Goal: Task Accomplishment & Management: Manage account settings

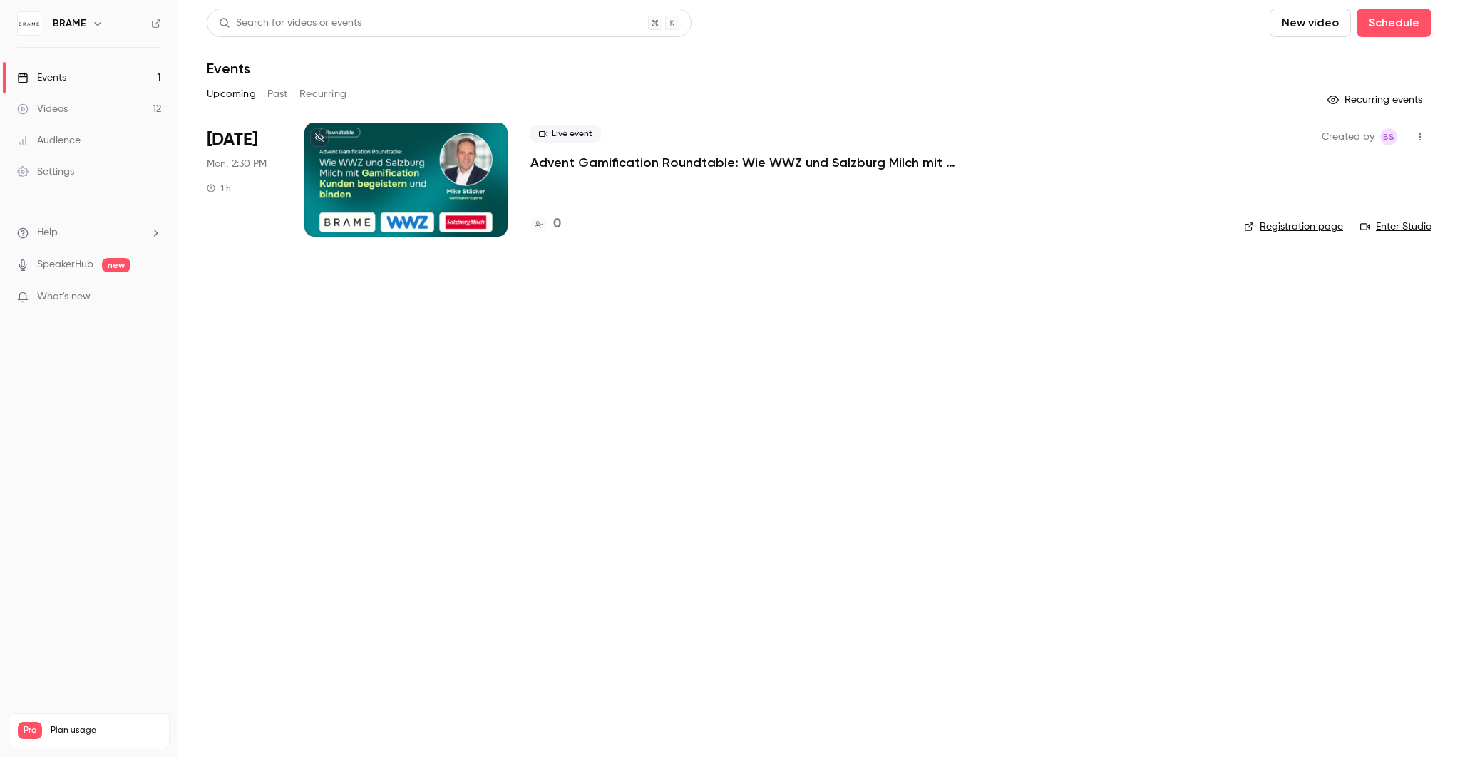
click at [860, 159] on p "Advent Gamification Roundtable: Wie WWZ und Salzburg Milch mit Gamification Kun…" at bounding box center [744, 162] width 428 height 17
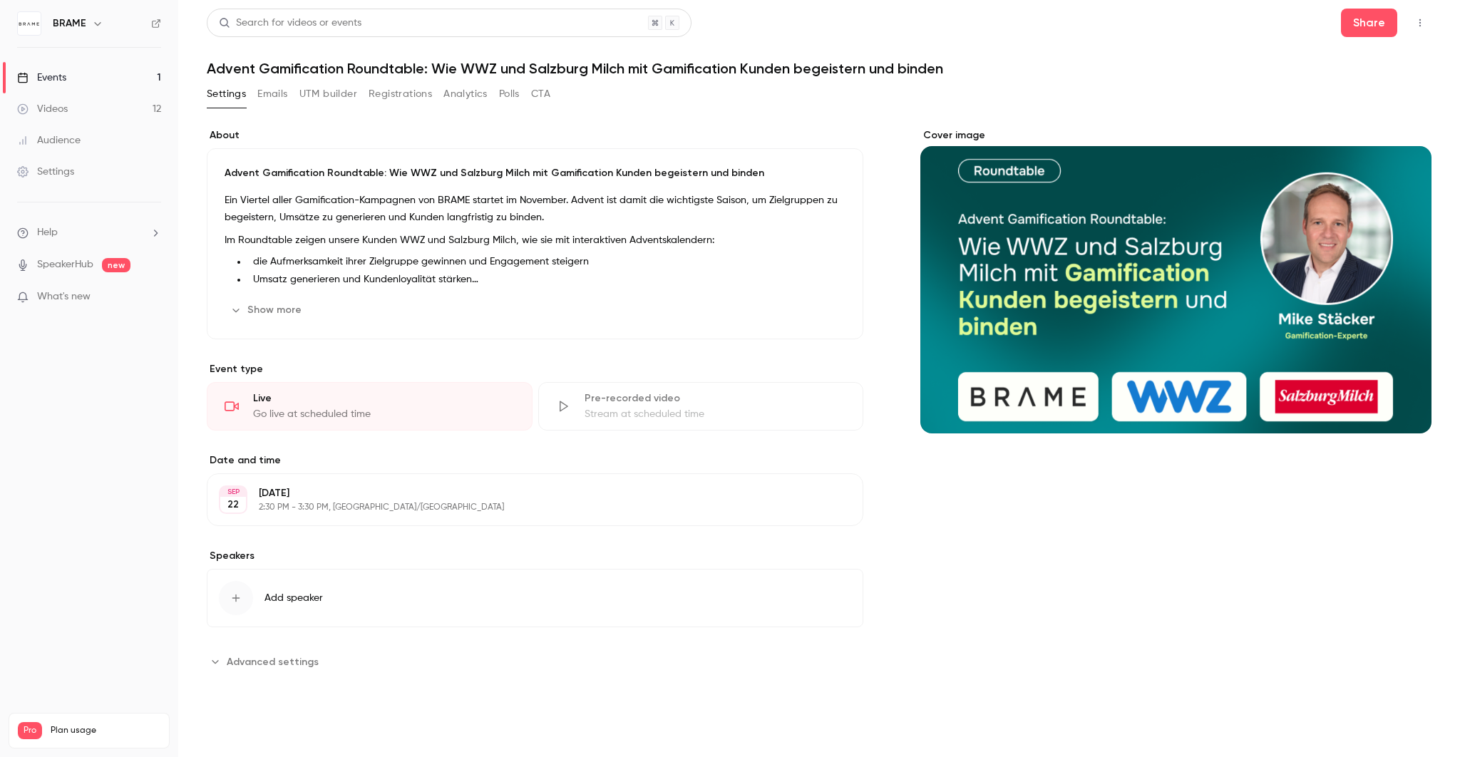
click at [451, 60] on h1 "Advent Gamification Roundtable: Wie WWZ und Salzburg Milch mit Gamification Kun…" at bounding box center [819, 68] width 1225 height 17
click at [522, 173] on p "Advent Gamification Roundtable: Wie WWZ und Salzburg Milch mit Gamification Kun…" at bounding box center [535, 173] width 621 height 14
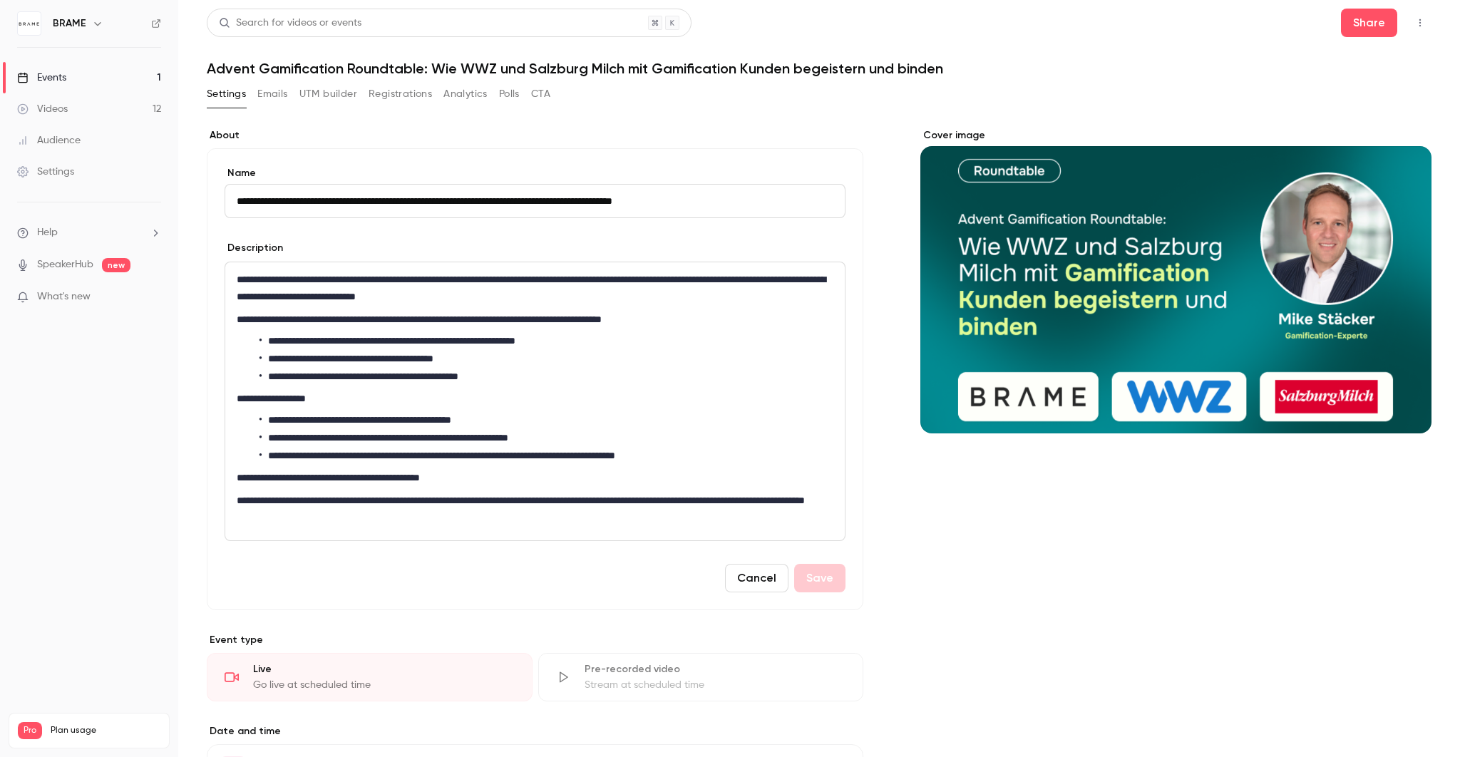
click at [503, 200] on input "**********" at bounding box center [535, 201] width 621 height 34
type input "**********"
click at [1051, 324] on div "Cover image" at bounding box center [1175, 280] width 511 height 305
click at [0, 0] on input "Cover image" at bounding box center [0, 0] width 0 height 0
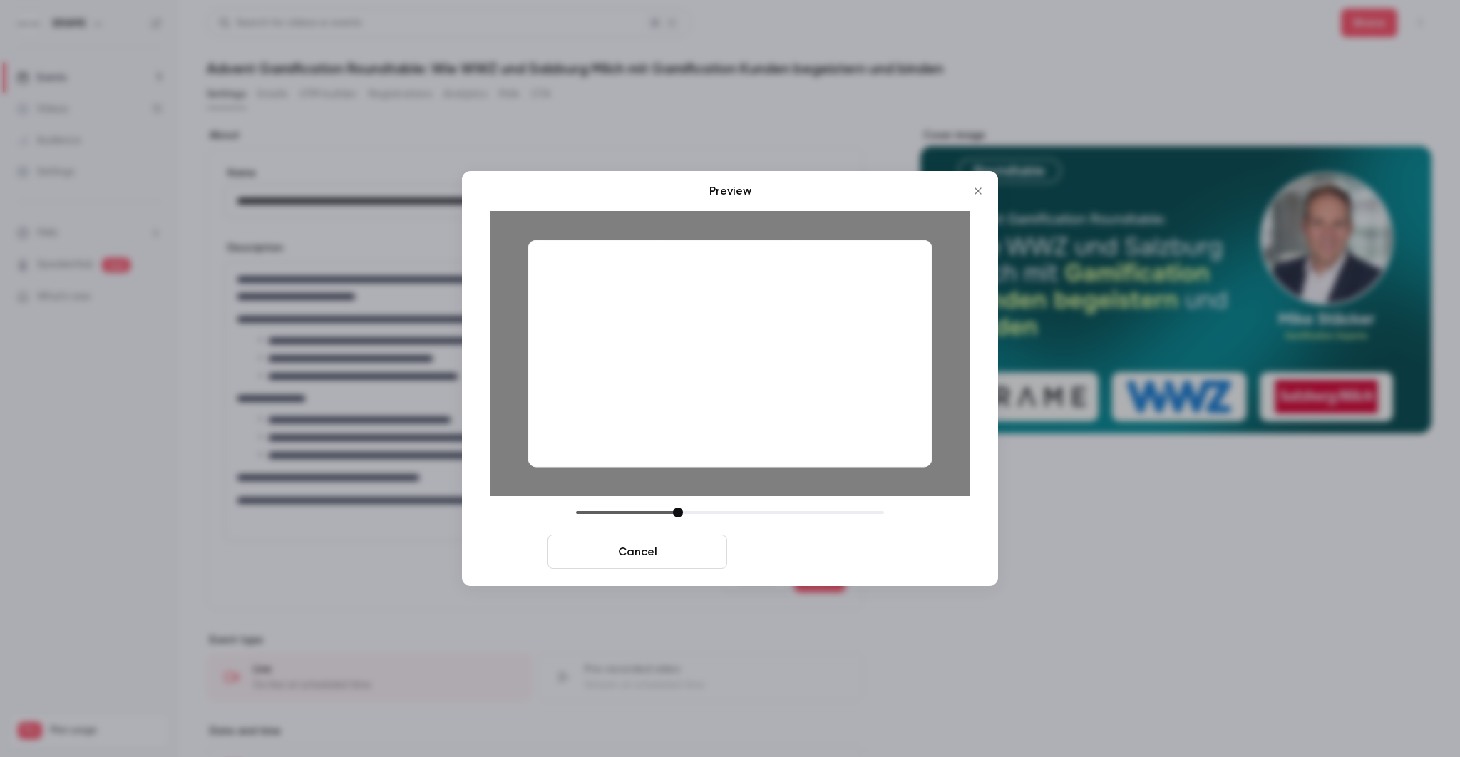
click at [810, 559] on button "Save cover" at bounding box center [823, 552] width 180 height 34
click at [832, 552] on button "Save cover" at bounding box center [823, 552] width 180 height 34
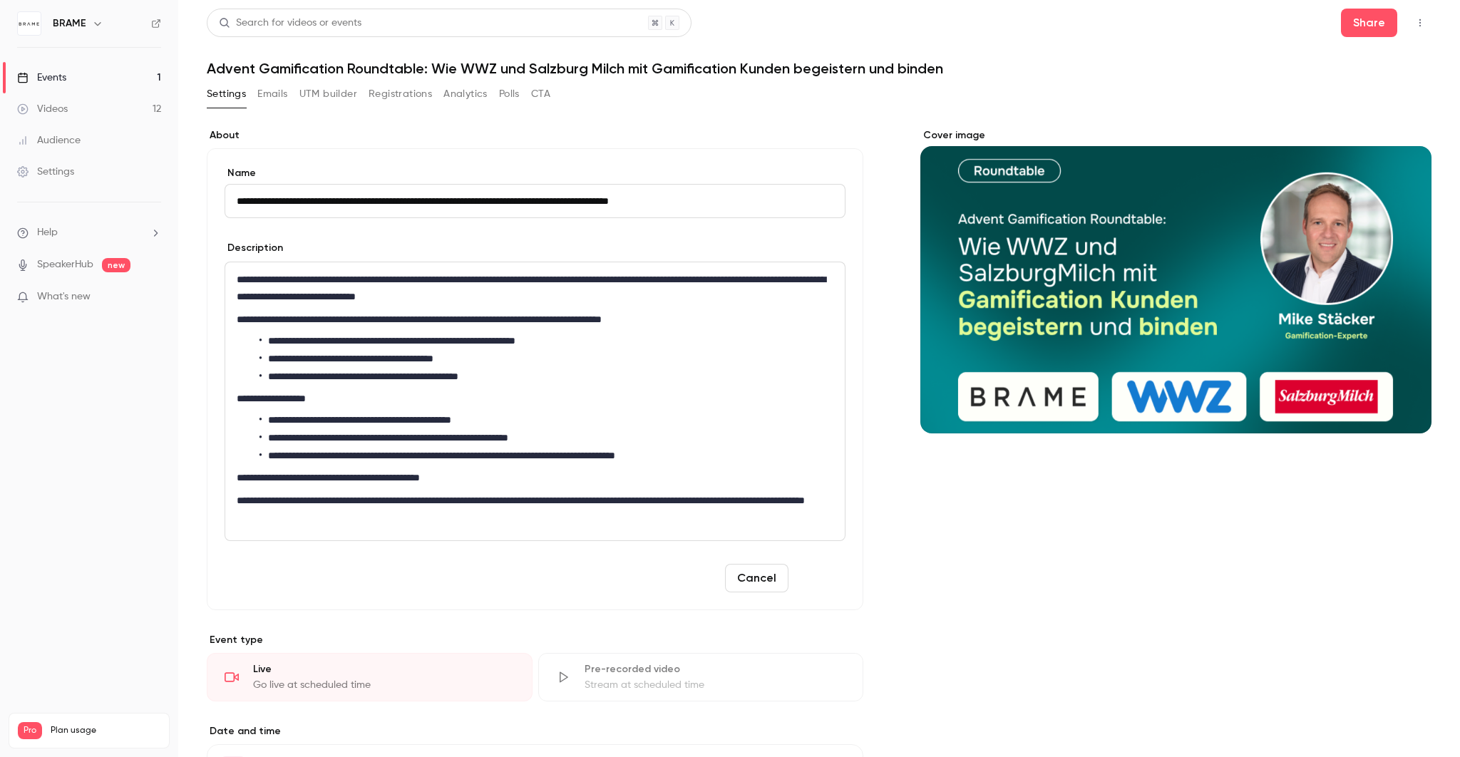
click at [820, 578] on button "Save" at bounding box center [819, 578] width 51 height 29
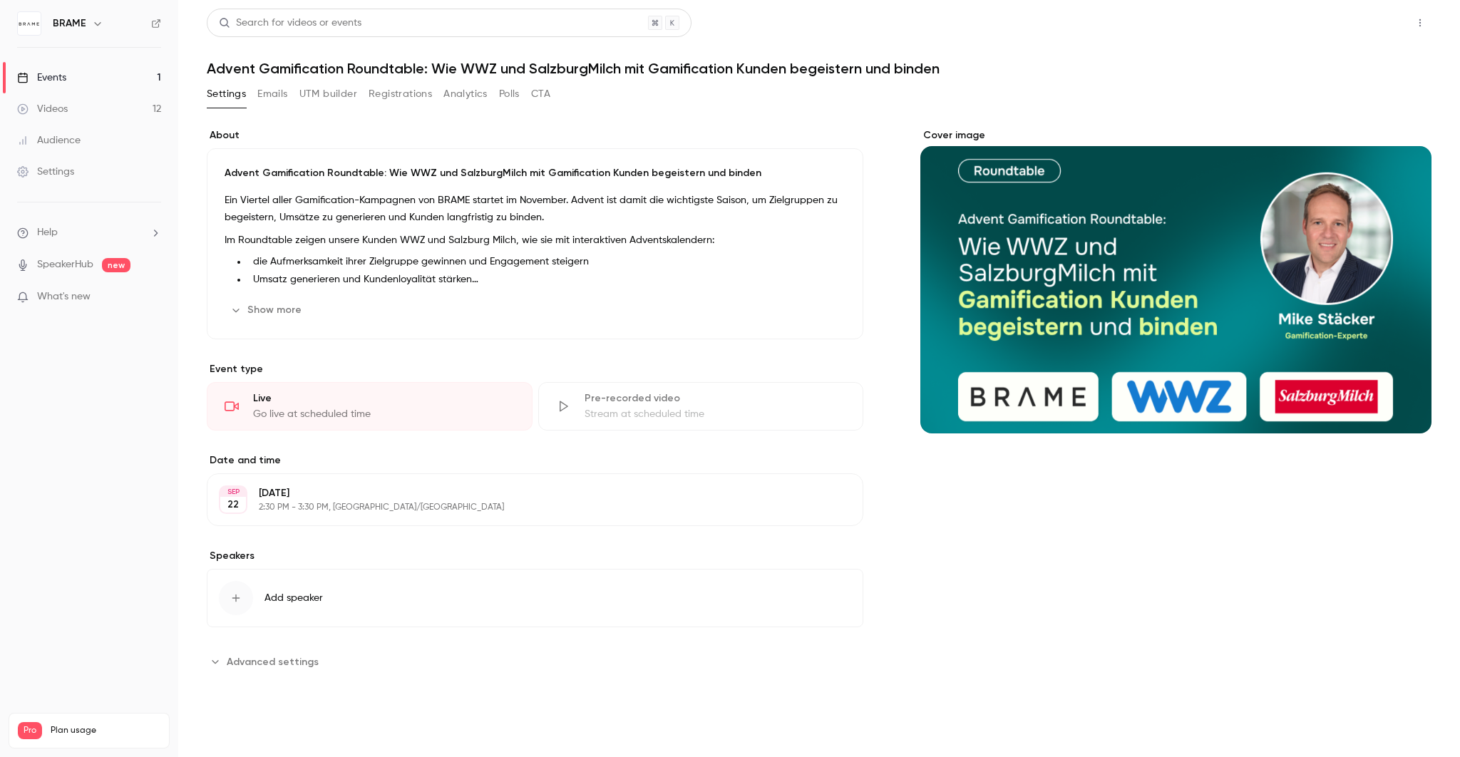
click at [1366, 14] on button "Share" at bounding box center [1369, 23] width 56 height 29
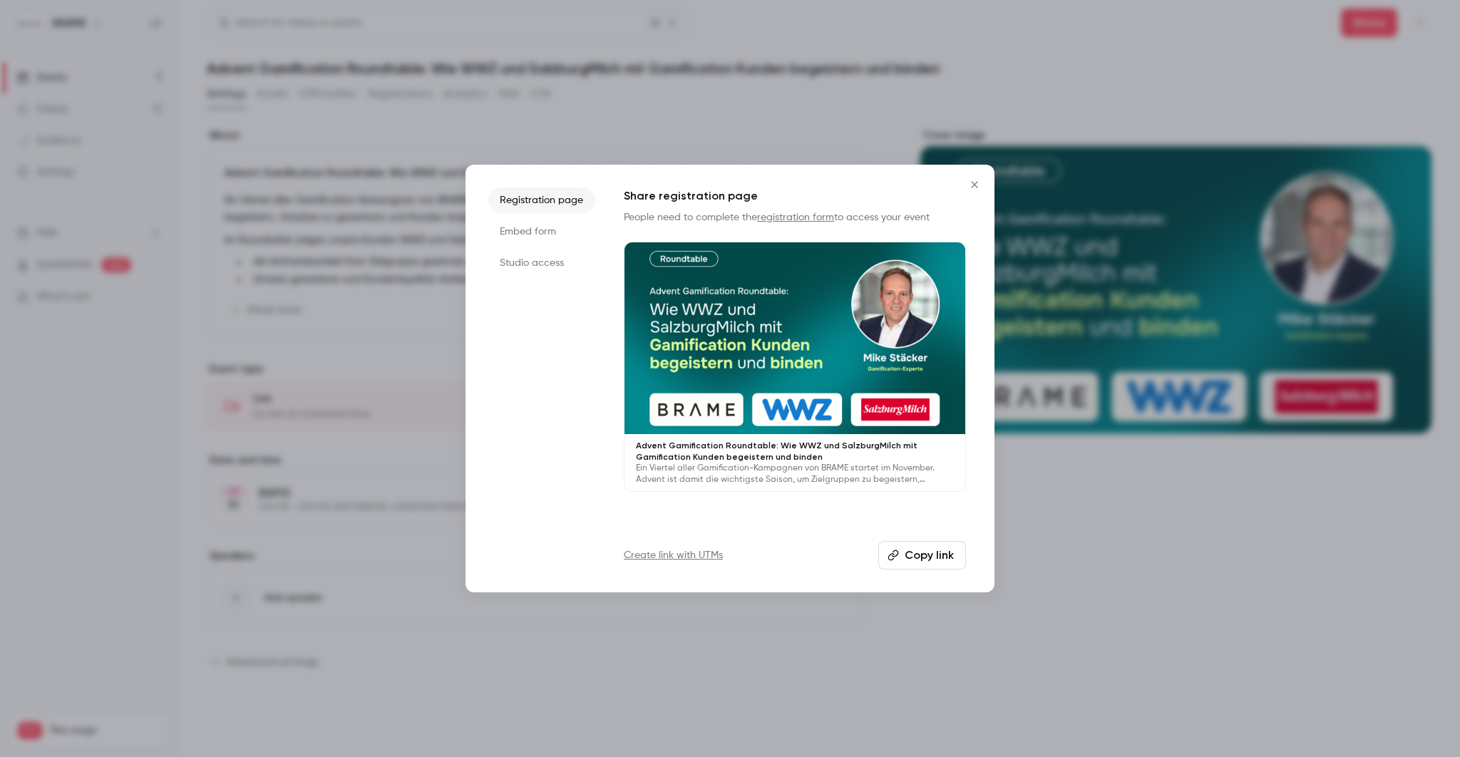
drag, startPoint x: 926, startPoint y: 552, endPoint x: 924, endPoint y: 540, distance: 12.9
click at [927, 550] on button "Copy link" at bounding box center [922, 555] width 88 height 29
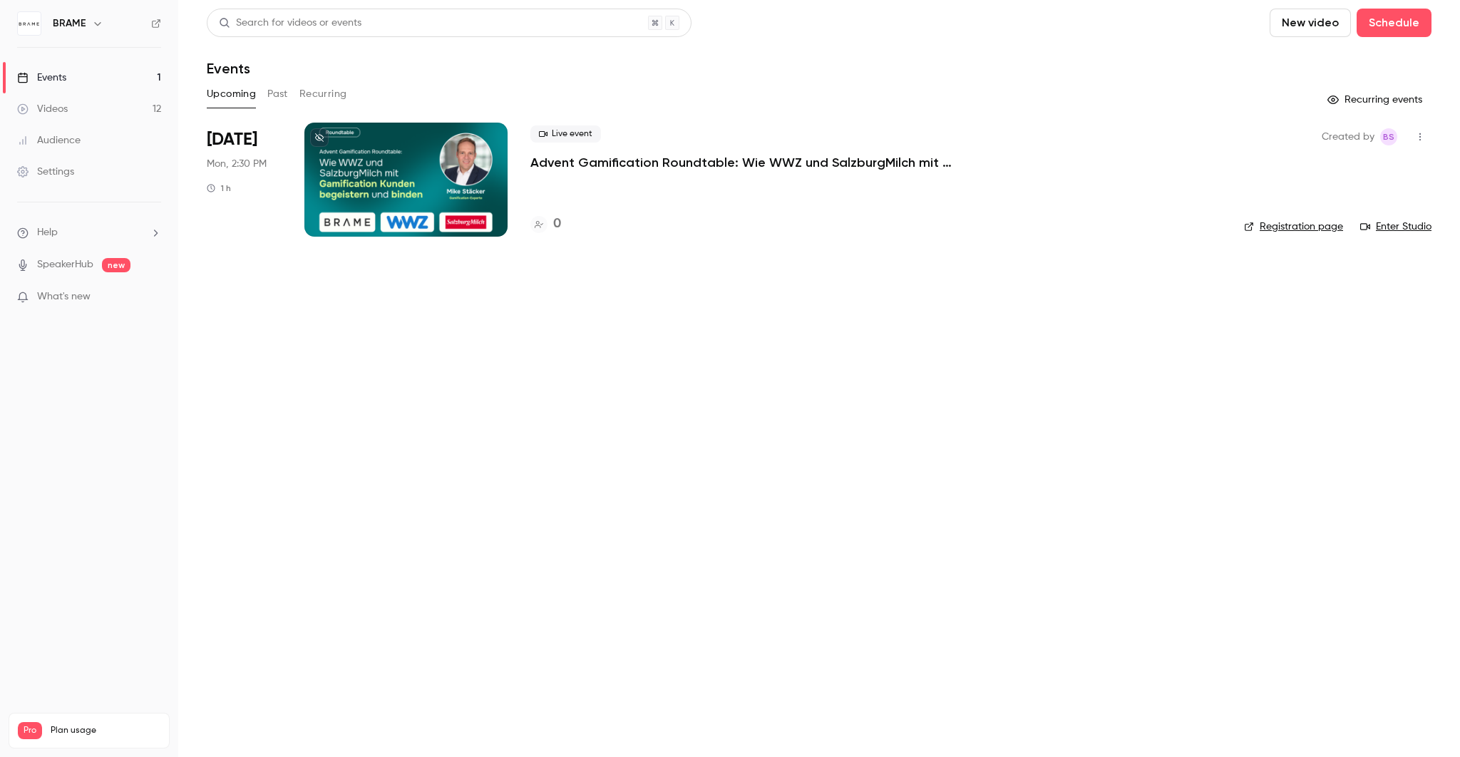
click at [632, 169] on p "Advent Gamification Roundtable: Wie WWZ und SalzburgMilch mit Gamification Kund…" at bounding box center [744, 162] width 428 height 17
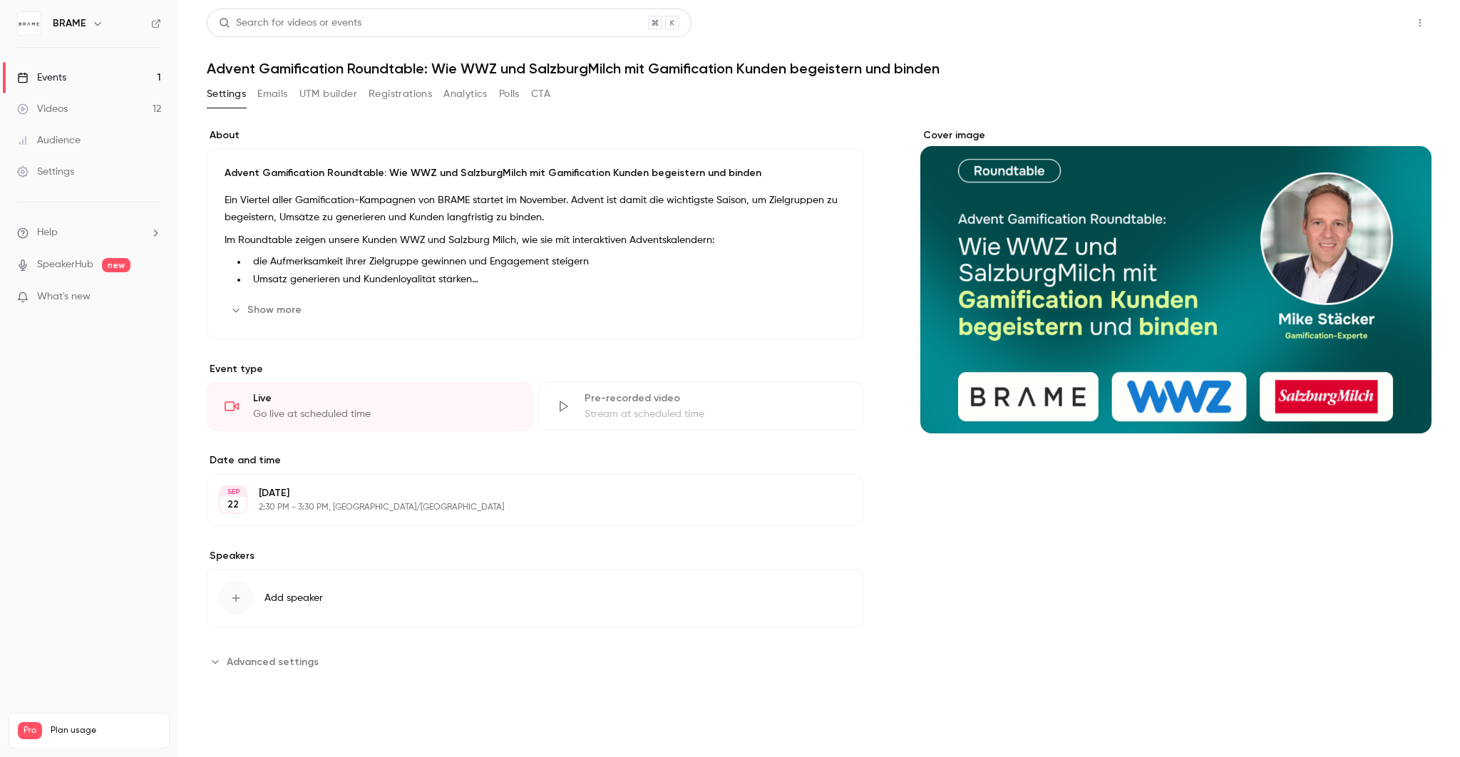
click at [1376, 19] on button "Share" at bounding box center [1369, 23] width 56 height 29
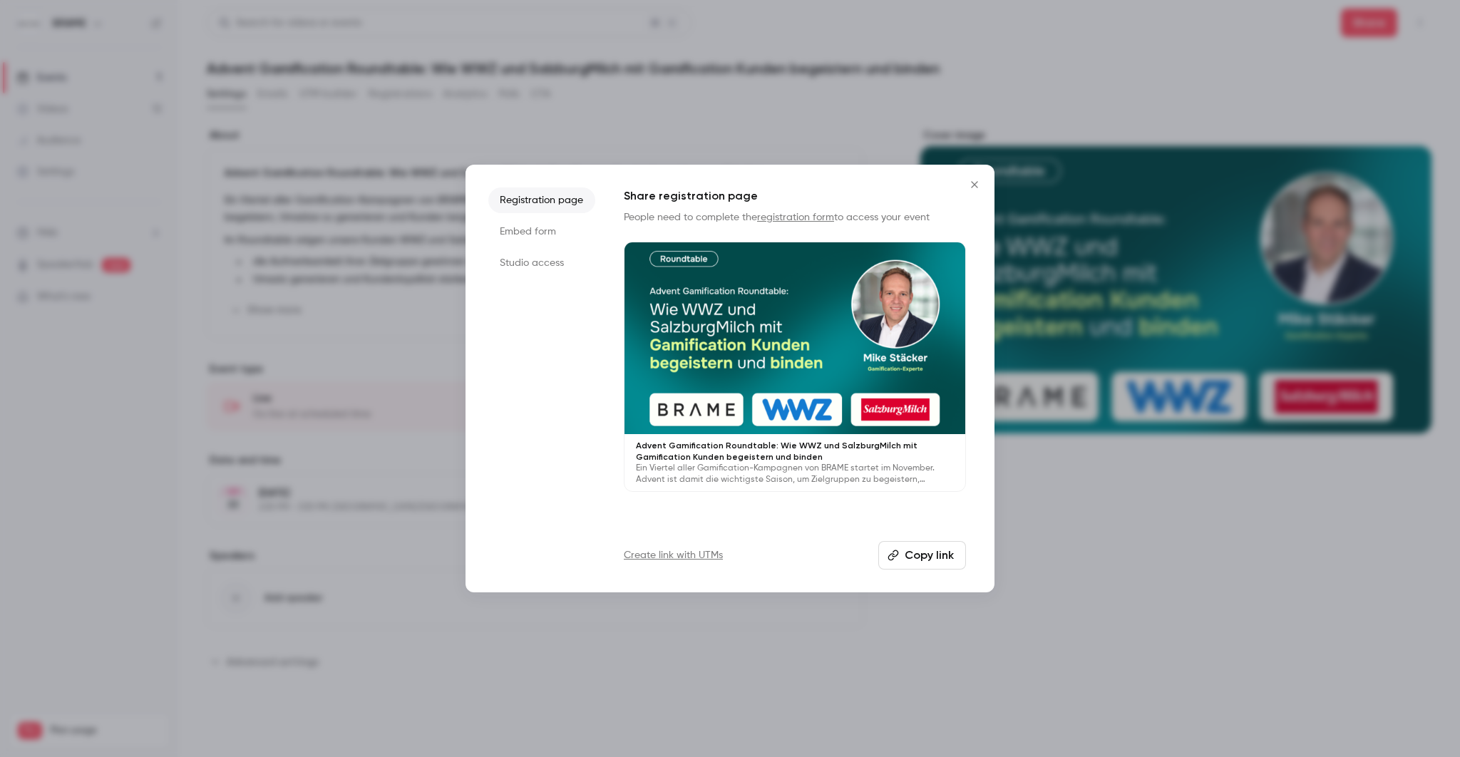
click at [927, 545] on button "Copy link" at bounding box center [922, 555] width 88 height 29
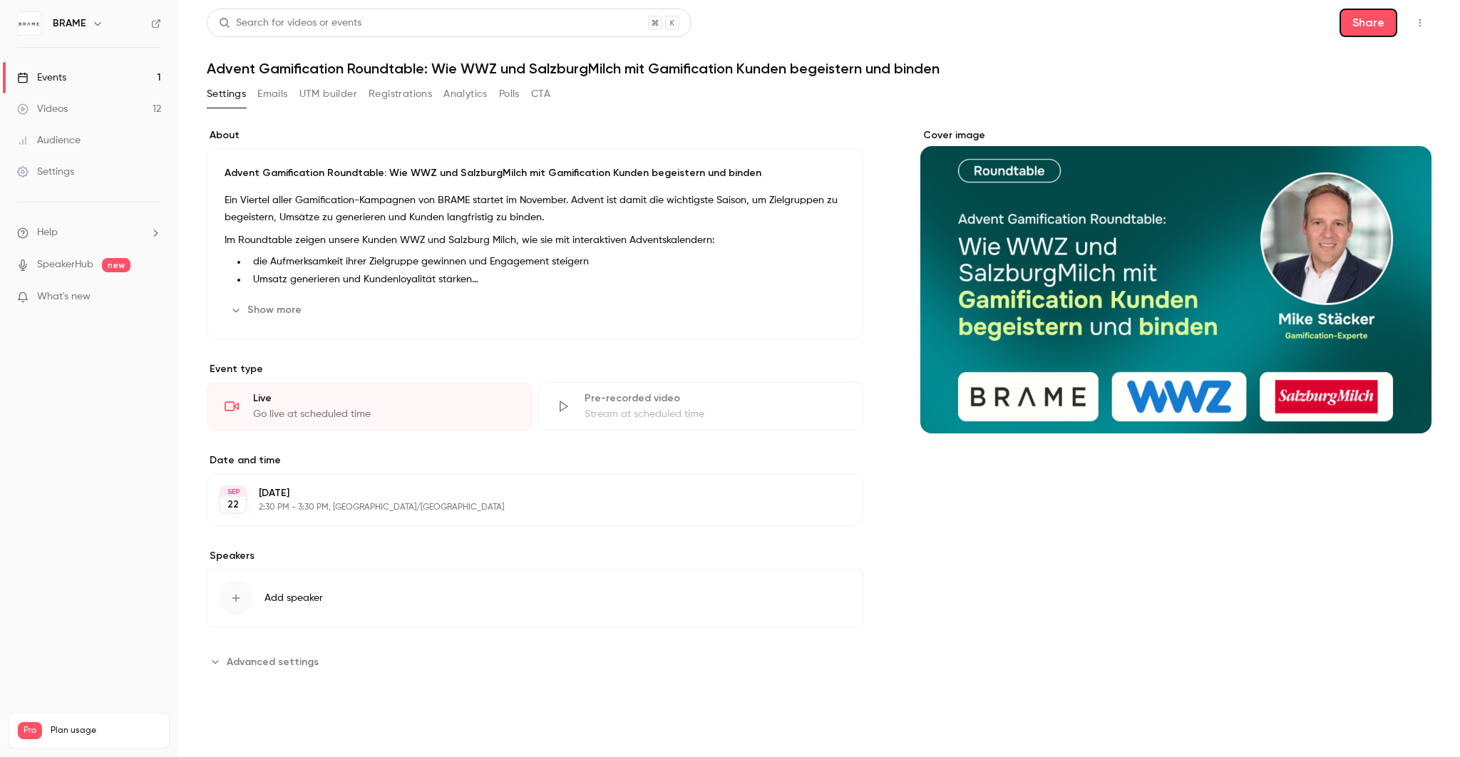
click at [470, 217] on p "Ein Viertel aller Gamification-Kampagnen von BRAME startet im November. Advent …" at bounding box center [535, 209] width 621 height 34
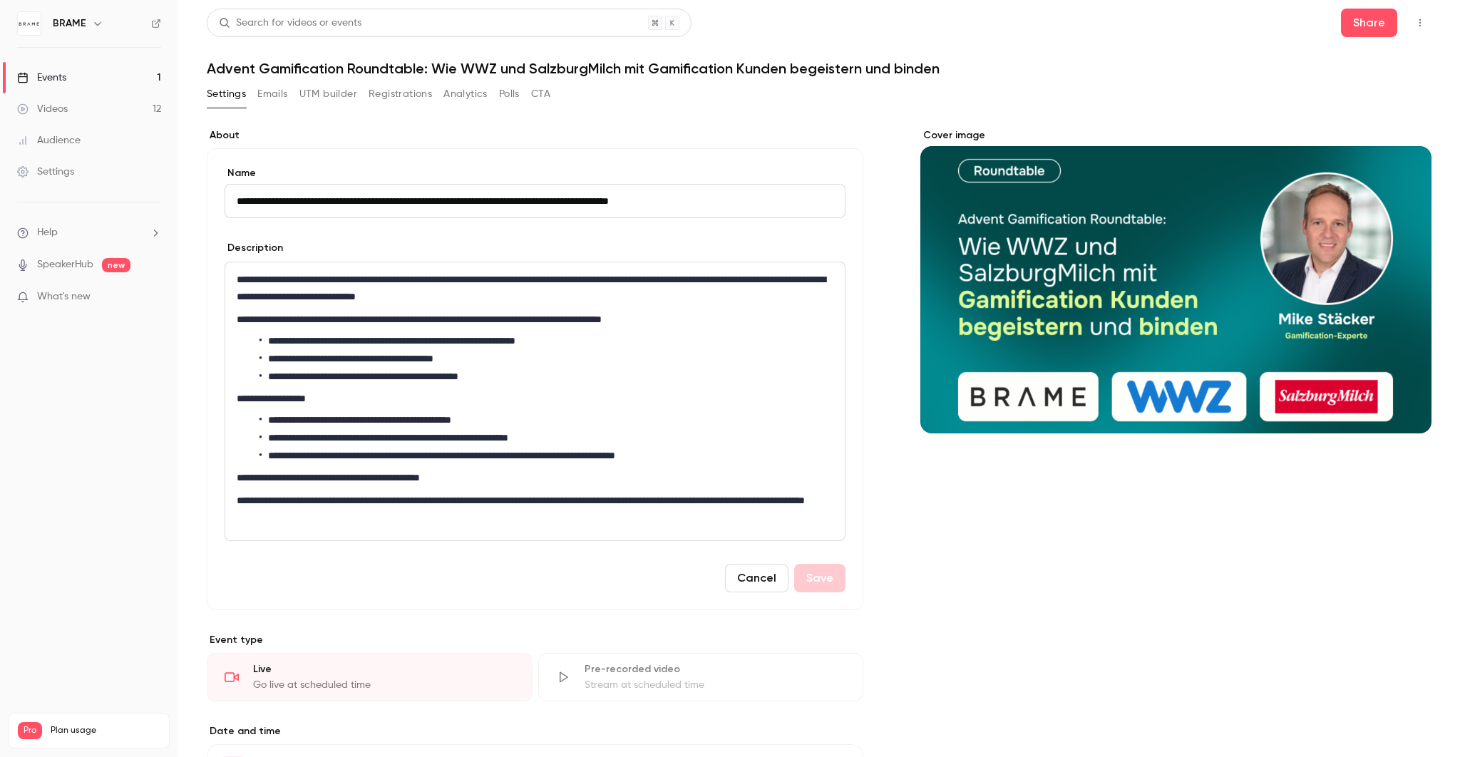
drag, startPoint x: 500, startPoint y: 316, endPoint x: 505, endPoint y: 329, distance: 13.8
click at [501, 316] on p "**********" at bounding box center [533, 319] width 592 height 17
click at [812, 568] on button "Save" at bounding box center [819, 578] width 51 height 29
